Goal: Task Accomplishment & Management: Complete application form

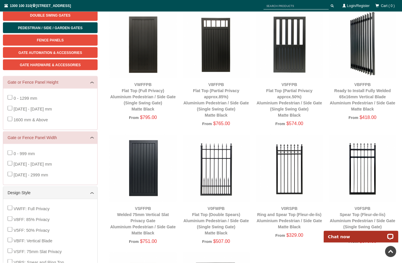
scroll to position [95, 0]
click at [137, 172] on img at bounding box center [142, 168] width 67 height 67
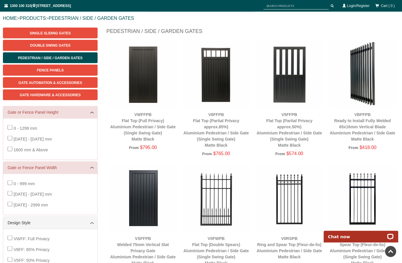
scroll to position [65, 0]
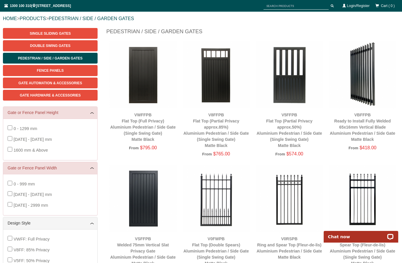
click at [131, 85] on img at bounding box center [142, 74] width 67 height 67
click at [24, 150] on span "1600 mm & Above" at bounding box center [30, 150] width 34 height 5
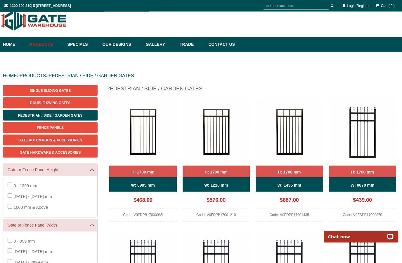
scroll to position [0, 0]
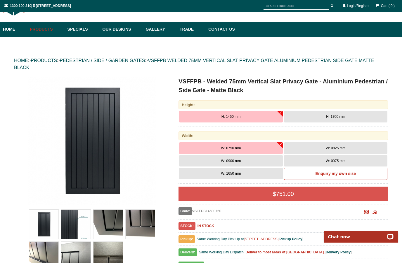
scroll to position [21, 0]
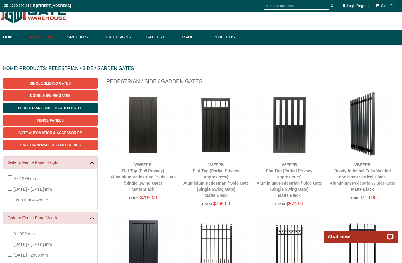
click at [129, 131] on img at bounding box center [142, 124] width 67 height 67
click at [139, 125] on img at bounding box center [142, 124] width 67 height 67
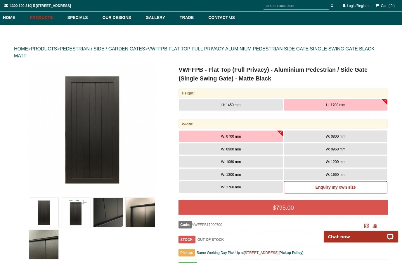
scroll to position [37, 0]
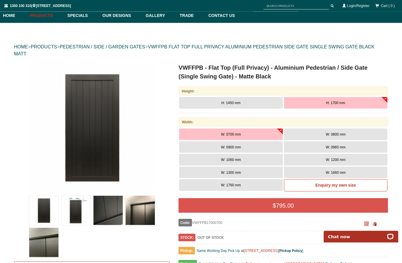
click at [322, 104] on button "H: 1700 mm" at bounding box center [335, 103] width 103 height 12
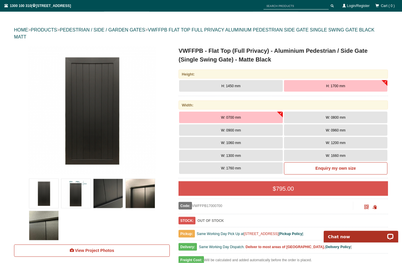
click at [201, 129] on button "W: 0900 mm" at bounding box center [230, 131] width 103 height 12
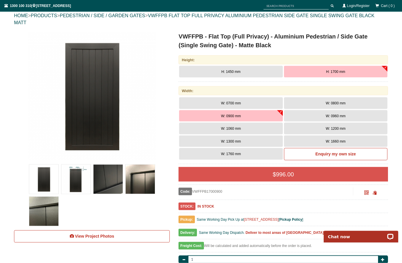
scroll to position [68, 0]
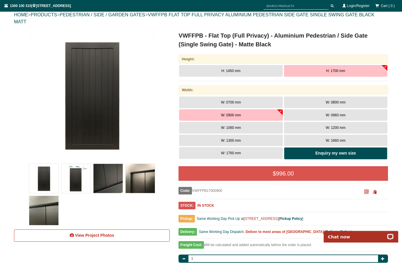
click at [303, 152] on link "Enquiry my own size" at bounding box center [335, 153] width 103 height 12
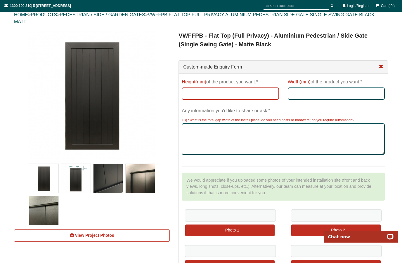
click at [199, 95] on input "Height(mm) of the product you want:*" at bounding box center [230, 94] width 97 height 12
type input "1800"
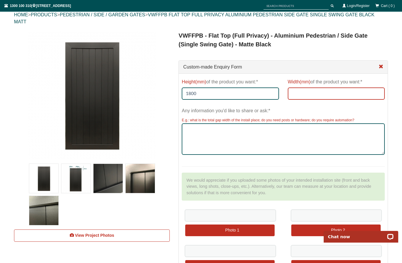
click at [305, 93] on input "Width(mm) of the product you want:*" at bounding box center [336, 94] width 97 height 12
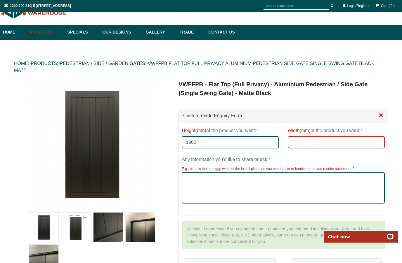
scroll to position [0, 0]
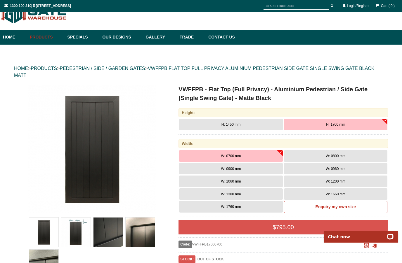
click at [304, 156] on button "W: 0800 mm" at bounding box center [335, 156] width 103 height 12
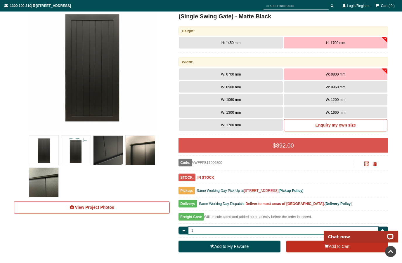
scroll to position [97, 0]
click at [78, 157] on img at bounding box center [75, 150] width 29 height 29
click at [76, 151] on img at bounding box center [75, 150] width 29 height 29
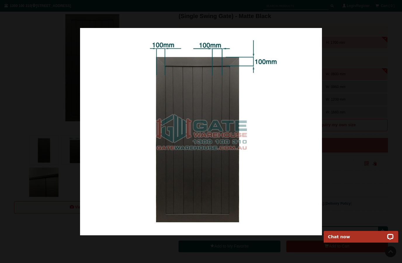
click at [31, 146] on div at bounding box center [201, 131] width 402 height 263
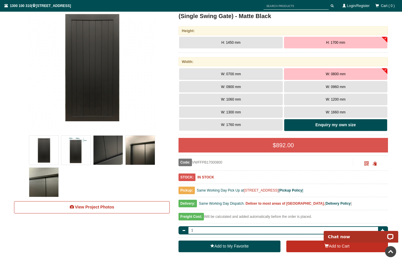
click at [313, 125] on link "Enquiry my own size" at bounding box center [335, 125] width 103 height 12
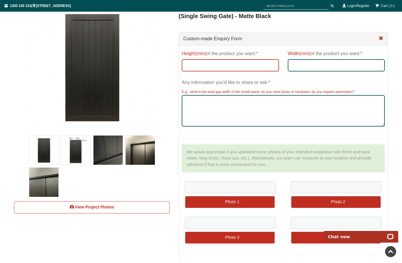
click at [204, 67] on input "Height(mm) of the product you want:*" at bounding box center [230, 65] width 97 height 12
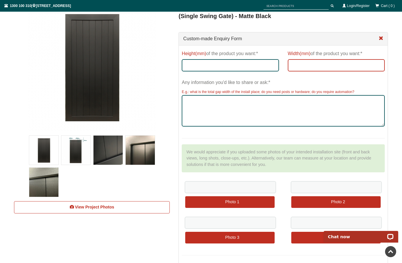
click at [332, 66] on input "Width(mm) of the product you want:*" at bounding box center [336, 65] width 97 height 12
type input "800"
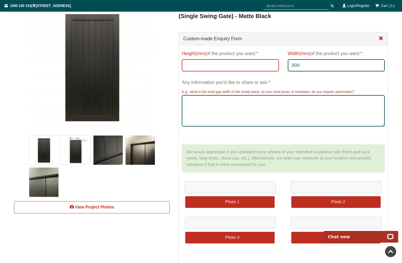
click at [205, 68] on input "Height(mm) of the product you want:*" at bounding box center [230, 65] width 97 height 12
type input "1850"
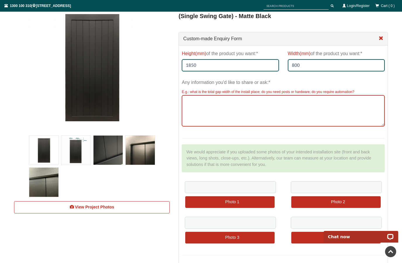
click at [204, 107] on textarea "Any information you'd like to share or ask:*" at bounding box center [283, 111] width 203 height 32
type textarea "2"
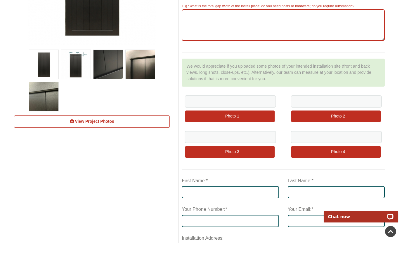
scroll to position [167, 0]
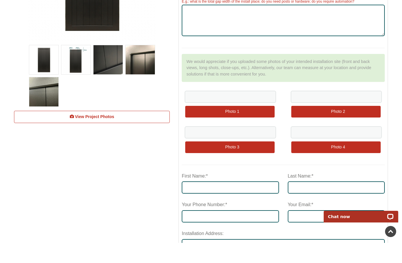
click at [203, 191] on label "First Name:*" at bounding box center [195, 196] width 26 height 11
click at [203, 202] on input "First Name:*" at bounding box center [230, 208] width 97 height 12
type input "Randy"
type input "Wong"
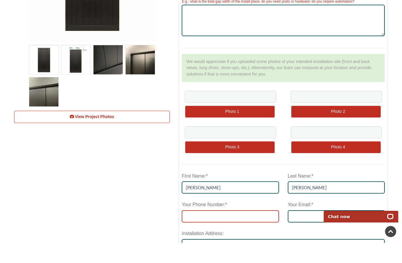
click at [193, 231] on input "tel" at bounding box center [230, 237] width 97 height 12
type input "0402035591"
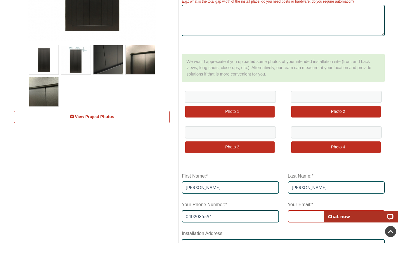
click at [301, 231] on input "Your Email:*" at bounding box center [336, 237] width 97 height 12
type input "randyandkaren@bigpond.com"
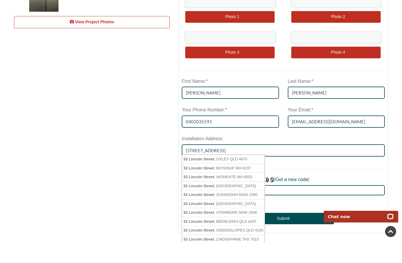
scroll to position [282, 0]
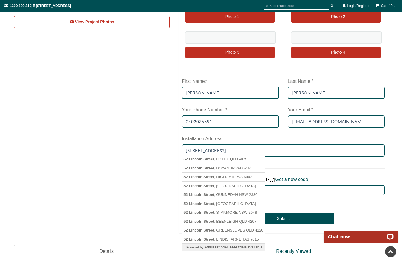
click at [198, 211] on span "Lincoln" at bounding box center [195, 213] width 13 height 4
type input "52 Lincoln Street, STANMORE NSW 2048"
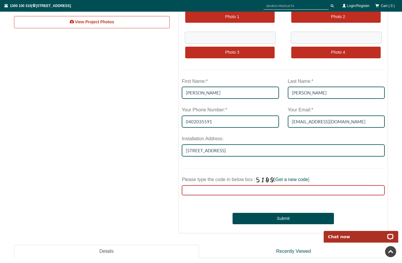
click at [206, 191] on input "Please type the code in below box : [ Get a new code ]" at bounding box center [283, 190] width 203 height 10
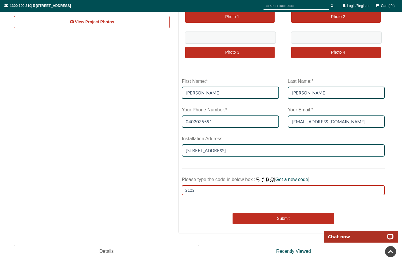
type input "2122"
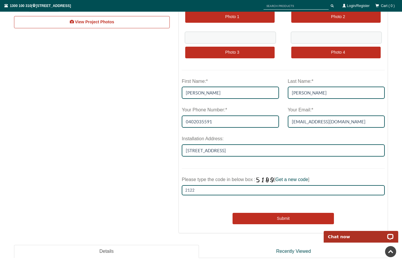
click at [252, 218] on button "Submit" at bounding box center [282, 219] width 101 height 12
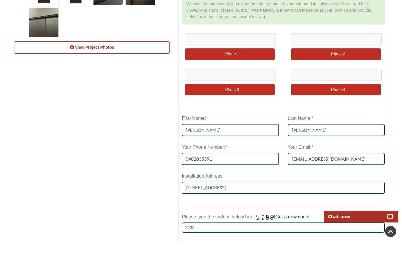
scroll to position [237, 0]
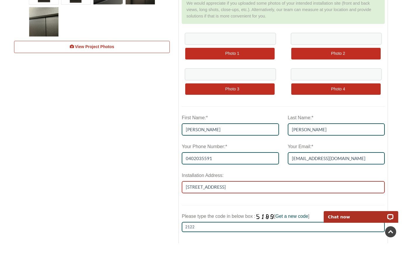
click at [274, 201] on input "52 Lincoln Street, STANMORE NSW 2048" at bounding box center [283, 207] width 203 height 12
type input "52 Lincoln Street, STANMORE NSW 2048"
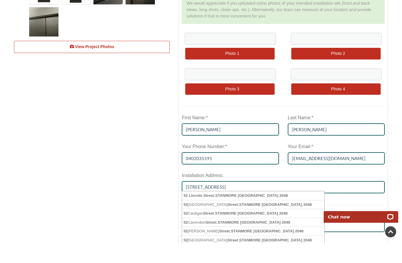
click at [333, 231] on div "Please type the code in below box : [ Get a new code ] 2122" at bounding box center [283, 241] width 203 height 21
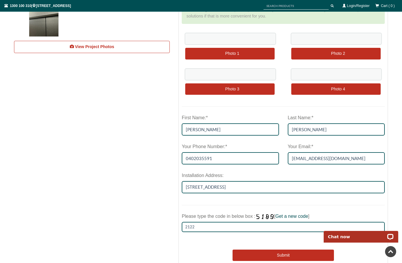
click at [256, 253] on button "Submit" at bounding box center [282, 256] width 101 height 12
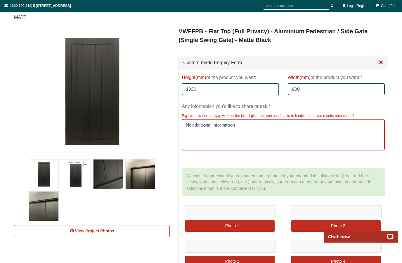
click at [257, 145] on textarea "No additional information" at bounding box center [283, 135] width 203 height 32
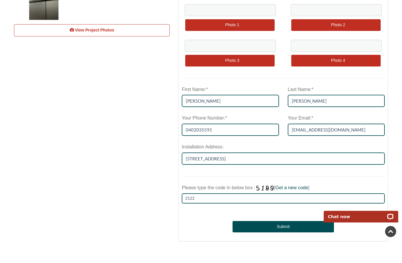
scroll to position [254, 0]
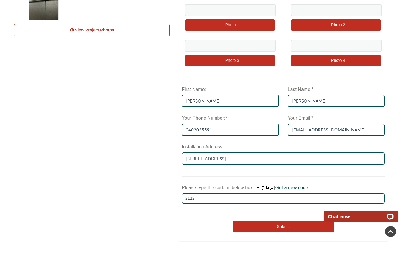
type textarea "No additional information"
click at [251, 242] on button "Submit" at bounding box center [282, 248] width 101 height 12
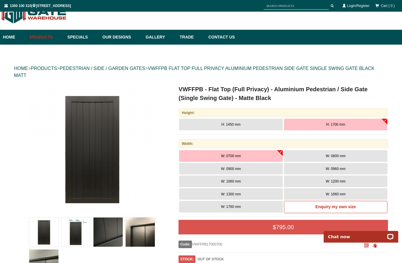
click at [118, 260] on div at bounding box center [92, 248] width 128 height 64
